Goal: Task Accomplishment & Management: Manage account settings

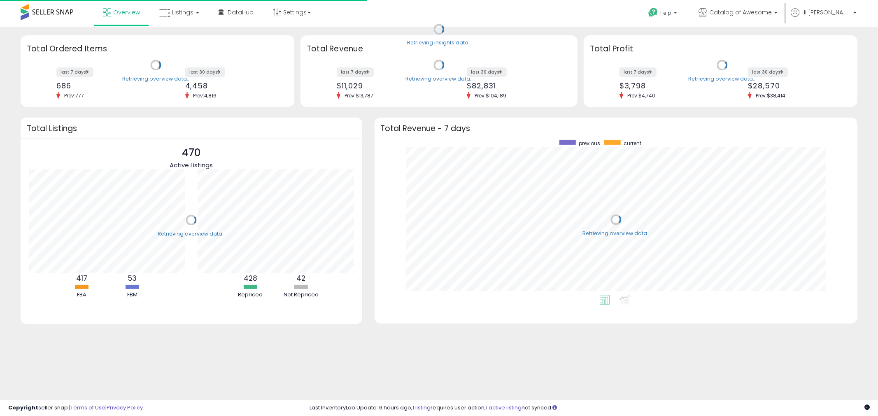
scroll to position [155, 467]
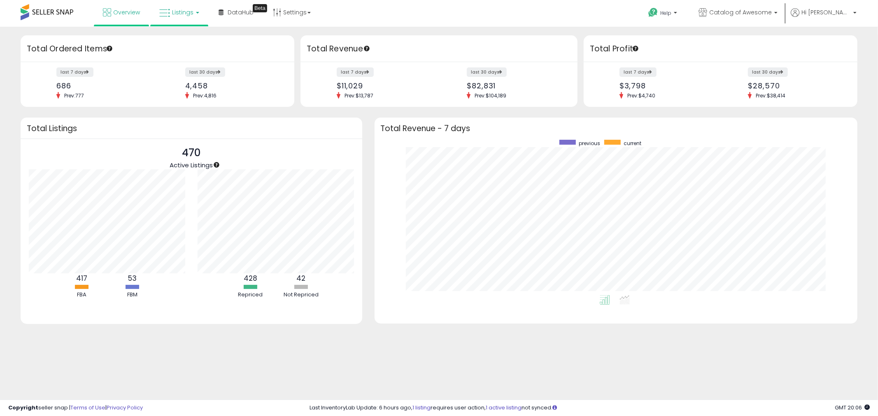
click at [168, 19] on link "Listings" at bounding box center [179, 12] width 52 height 25
click at [190, 47] on link at bounding box center [185, 42] width 57 height 16
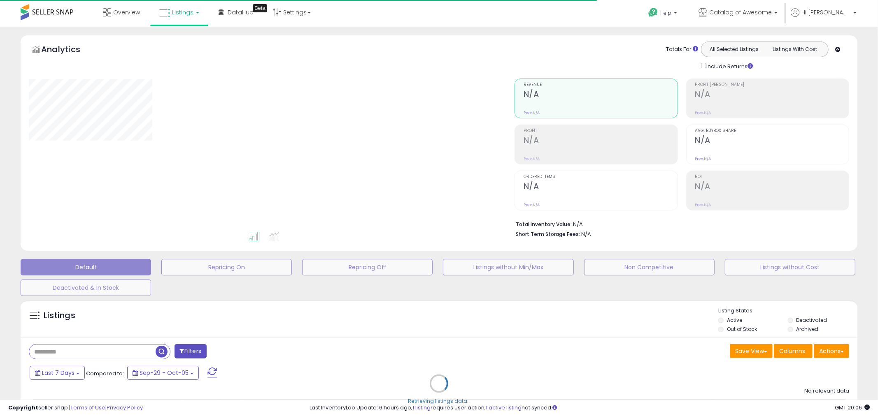
click at [86, 347] on div "Retrieving listings data.." at bounding box center [438, 390] width 849 height 188
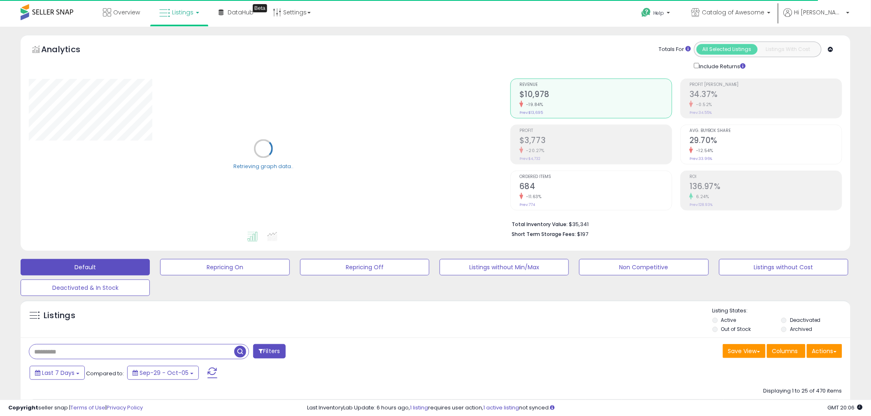
click at [84, 354] on input "text" at bounding box center [131, 352] width 205 height 14
paste input "**********"
click at [234, 350] on input "**********" at bounding box center [131, 352] width 205 height 14
type input "**********"
click at [237, 350] on span "button" at bounding box center [240, 352] width 12 height 12
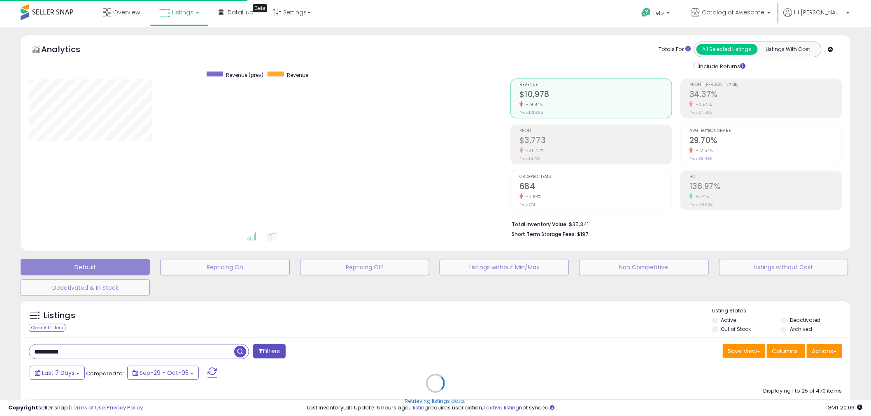
select select "*"
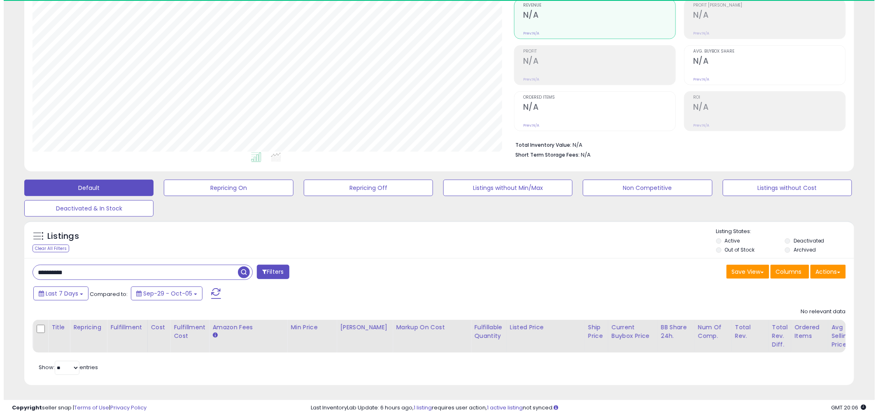
scroll to position [169, 481]
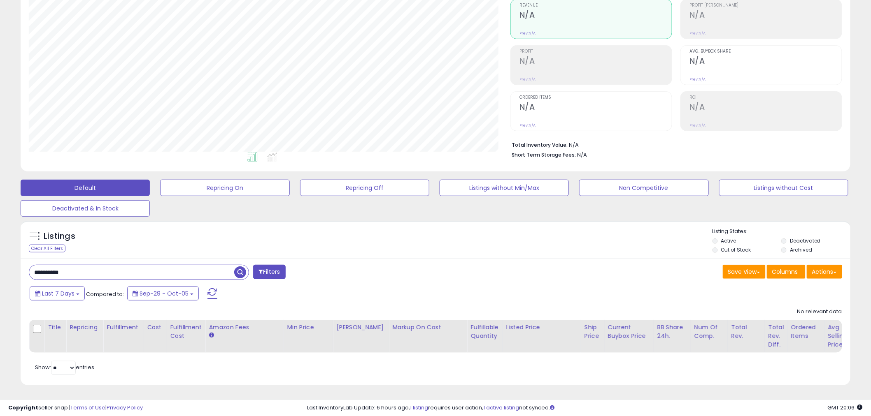
drag, startPoint x: 821, startPoint y: 240, endPoint x: 798, endPoint y: 238, distance: 22.7
click at [819, 247] on li "Archived" at bounding box center [814, 251] width 67 height 9
click at [799, 247] on label "Archived" at bounding box center [801, 250] width 22 height 7
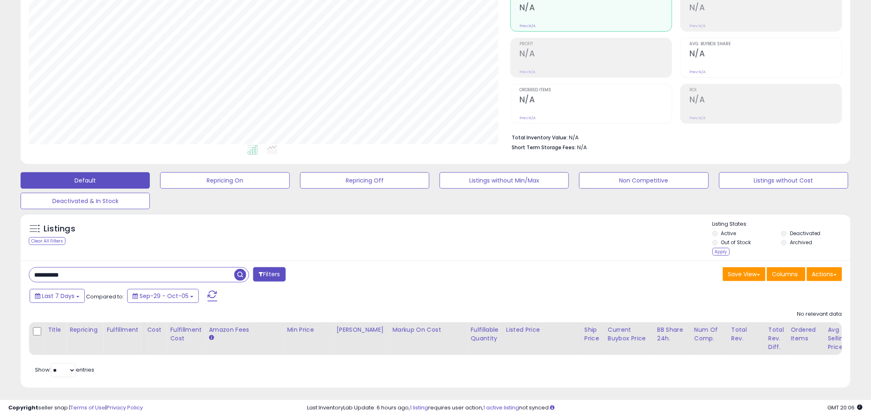
click at [800, 232] on label "Deactivated" at bounding box center [805, 233] width 31 height 7
click at [267, 279] on button "Filters" at bounding box center [269, 274] width 32 height 14
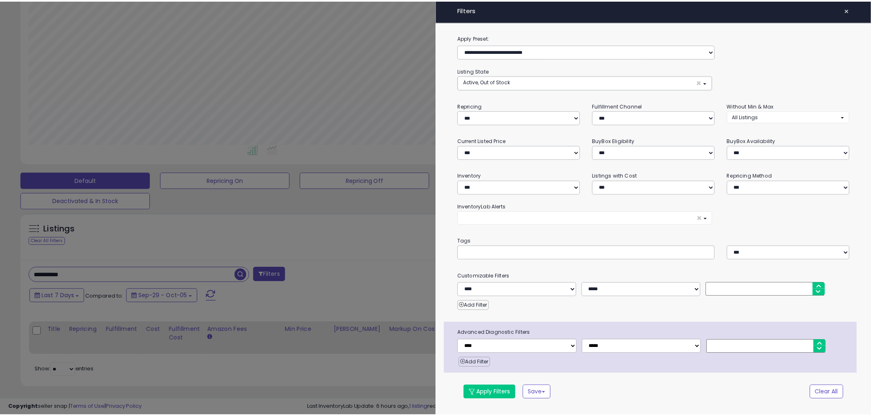
scroll to position [169, 486]
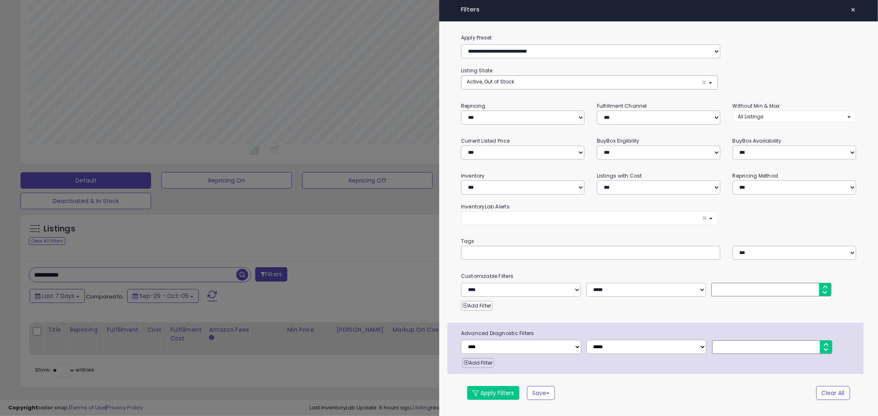
drag, startPoint x: 226, startPoint y: 296, endPoint x: 232, endPoint y: 282, distance: 15.0
click at [227, 293] on div at bounding box center [439, 208] width 878 height 416
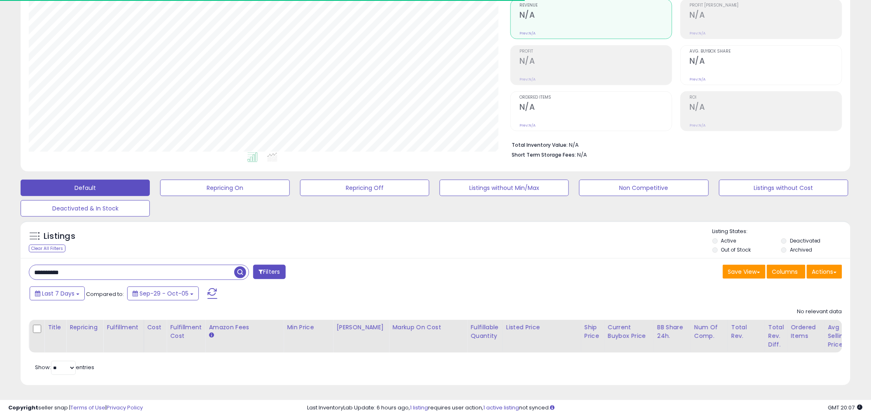
scroll to position [169, 481]
click at [242, 268] on span "button" at bounding box center [240, 273] width 12 height 12
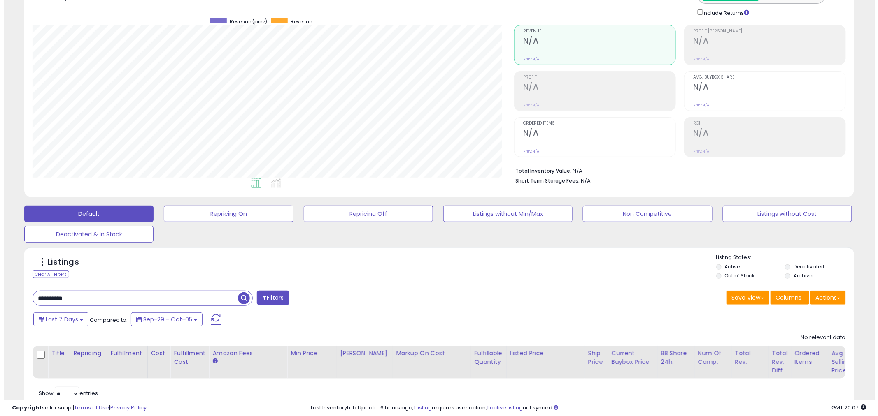
scroll to position [87, 0]
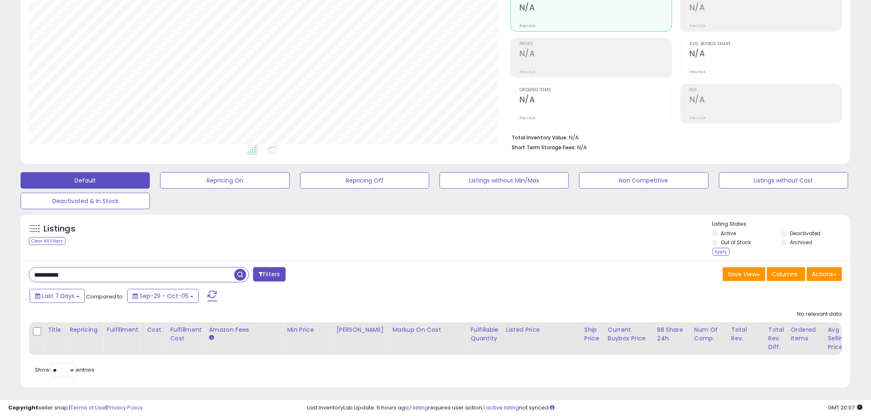
click at [239, 277] on span "button" at bounding box center [240, 275] width 12 height 12
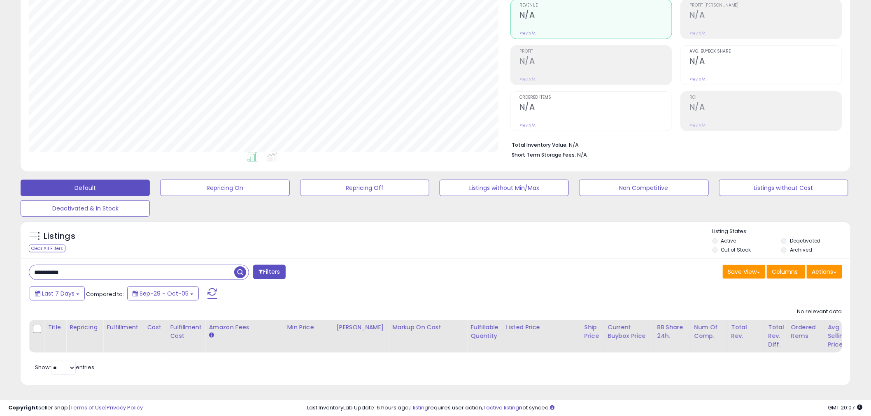
scroll to position [169, 481]
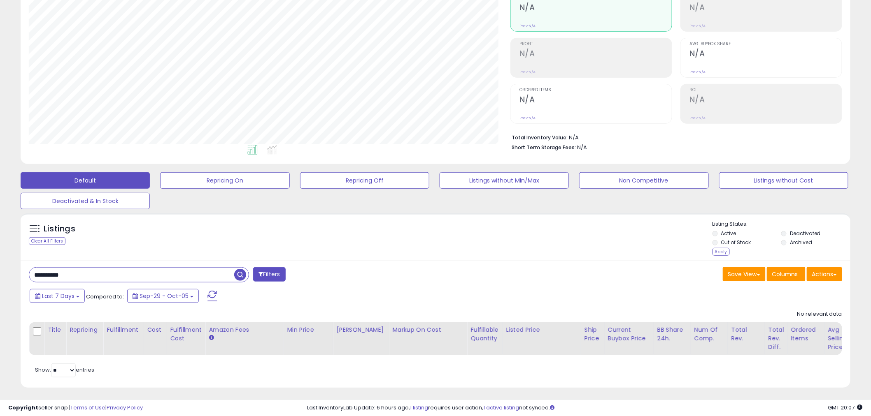
click at [781, 244] on ul "Active Deactivated Out of Stock Archived" at bounding box center [781, 239] width 138 height 18
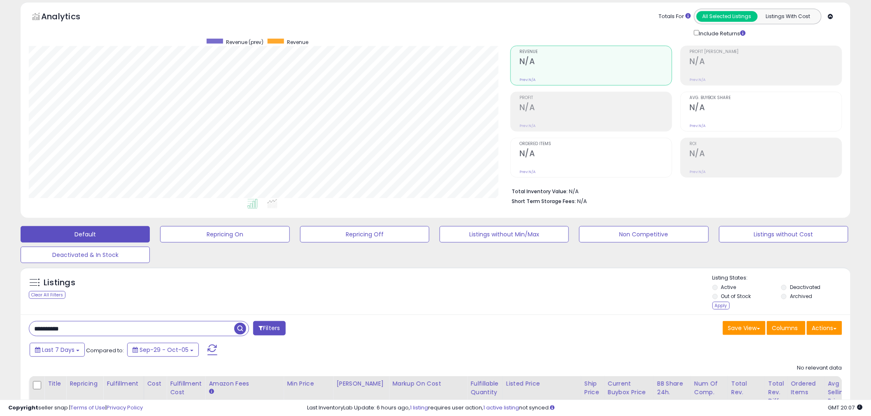
scroll to position [0, 0]
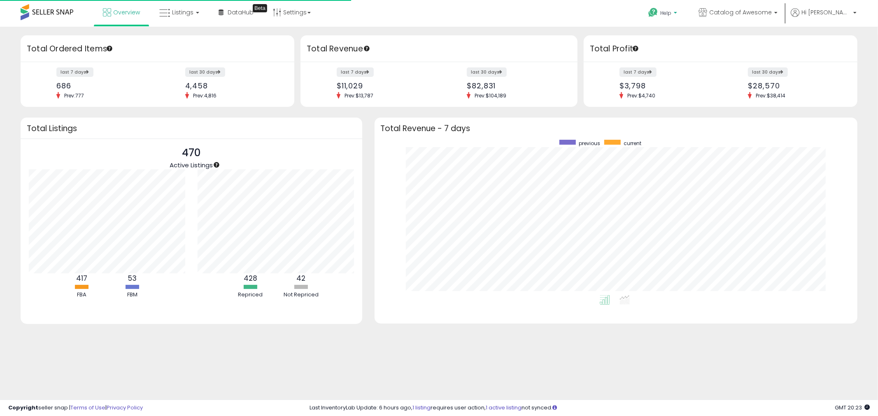
scroll to position [155, 467]
click at [184, 12] on span "Listings" at bounding box center [182, 12] width 21 height 8
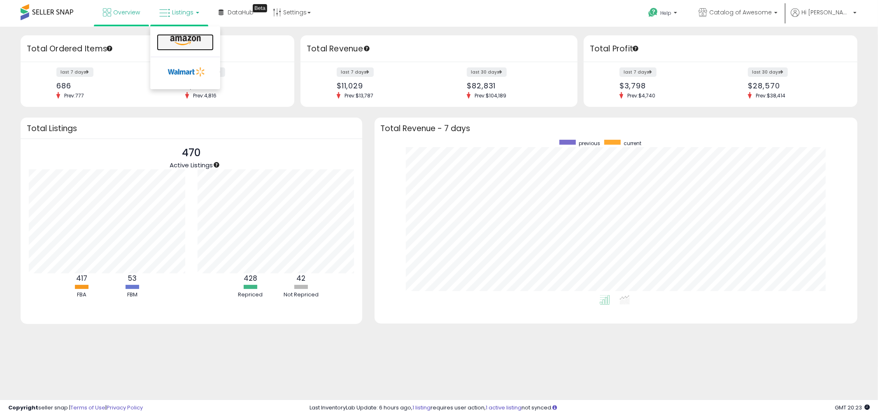
click at [183, 47] on link at bounding box center [185, 42] width 57 height 16
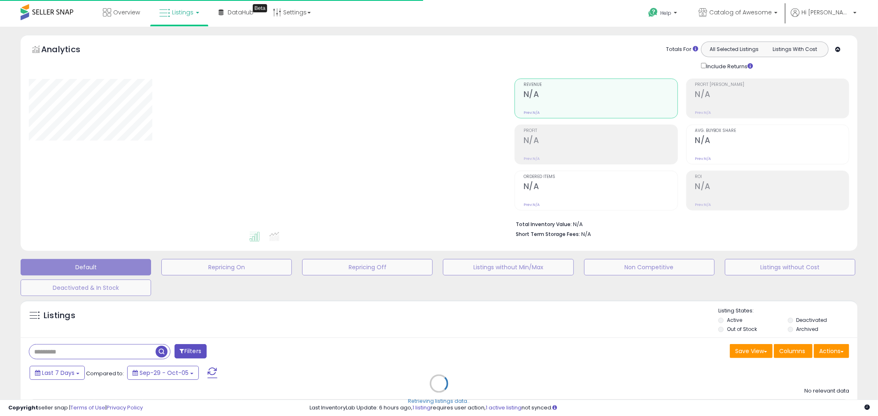
click at [103, 340] on div "Retrieving listings data.." at bounding box center [438, 390] width 849 height 188
click at [98, 352] on div "Retrieving listings data.." at bounding box center [438, 390] width 849 height 188
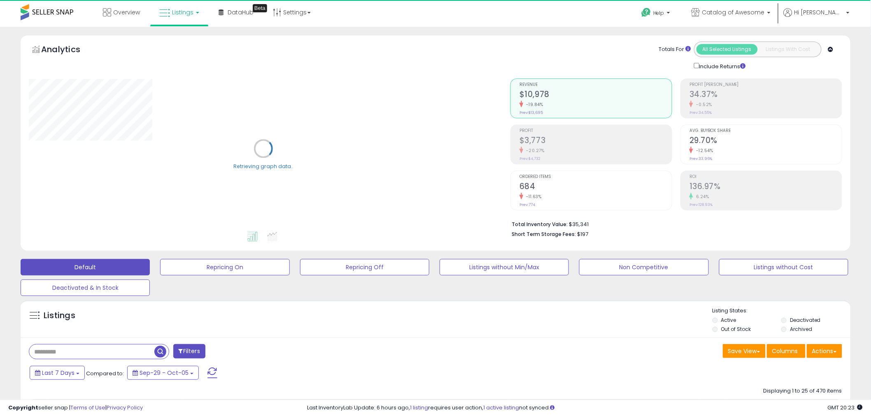
click at [113, 355] on input "text" at bounding box center [91, 352] width 125 height 14
paste input "**********"
type input "**********"
click at [237, 349] on span "button" at bounding box center [240, 352] width 12 height 12
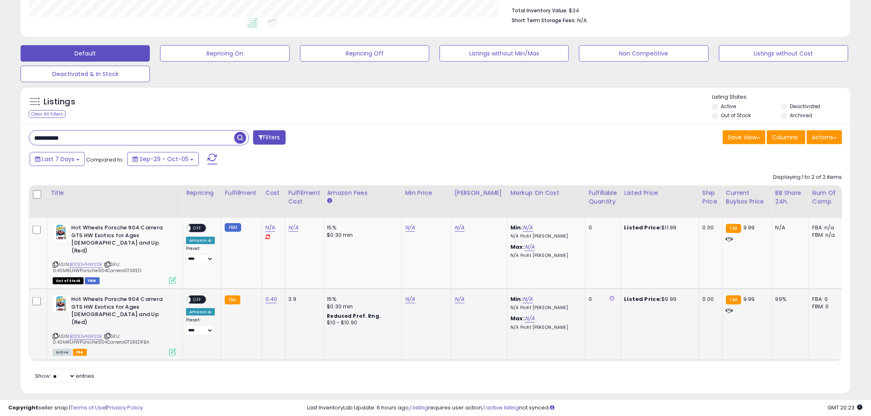
scroll to position [169, 481]
click at [409, 295] on link "N/A" at bounding box center [410, 299] width 10 height 8
type input "****"
click button "submit" at bounding box center [430, 271] width 14 height 12
click at [455, 295] on link "N/A" at bounding box center [460, 299] width 10 height 8
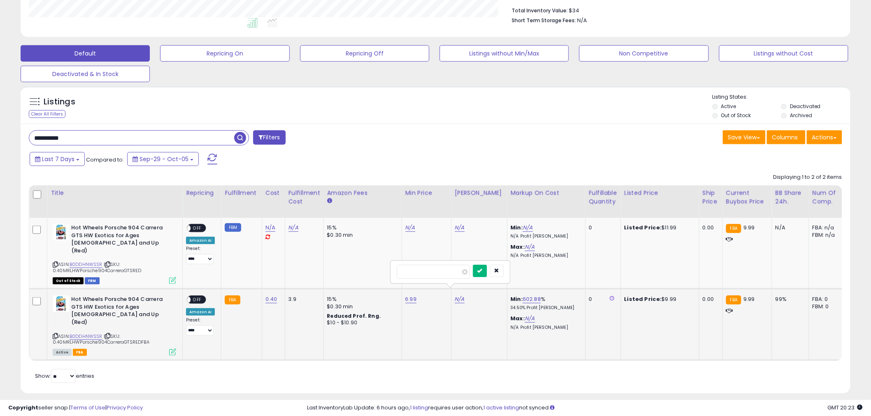
type input "****"
click at [487, 272] on button "submit" at bounding box center [480, 271] width 14 height 12
click at [192, 297] on span "OFF" at bounding box center [197, 300] width 13 height 7
click at [163, 142] on input "**********" at bounding box center [131, 138] width 205 height 14
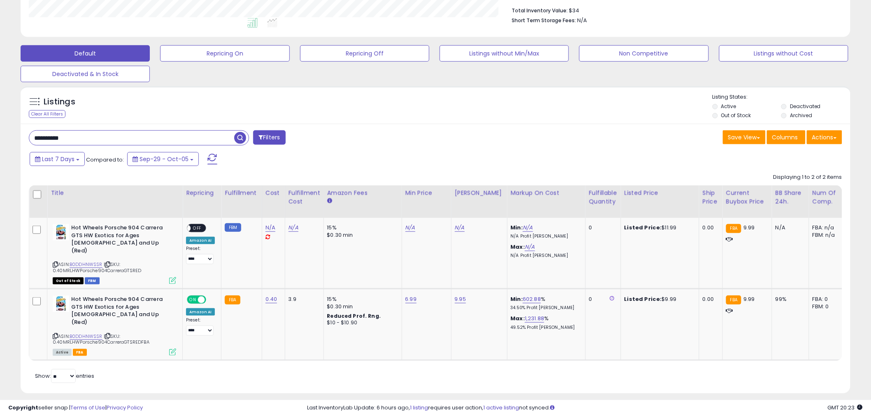
drag, startPoint x: 505, startPoint y: 4, endPoint x: 584, endPoint y: 100, distance: 124.6
click at [571, 158] on div "Last 7 Days Compared to: Sep-29 - Oct-05" at bounding box center [333, 160] width 610 height 19
